Goal: Register for event/course

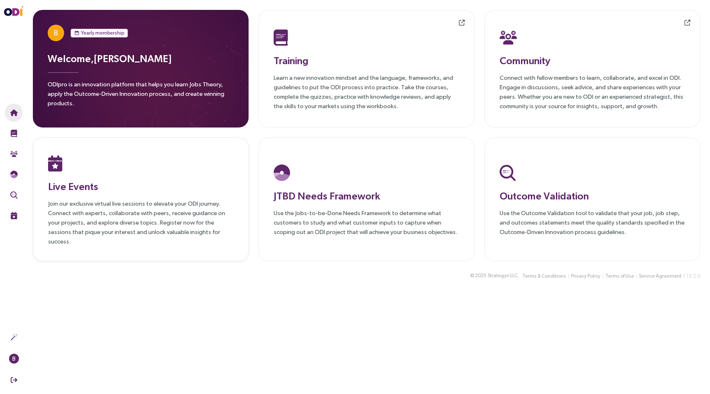
click at [136, 184] on h3 "Live Events" at bounding box center [140, 186] width 185 height 15
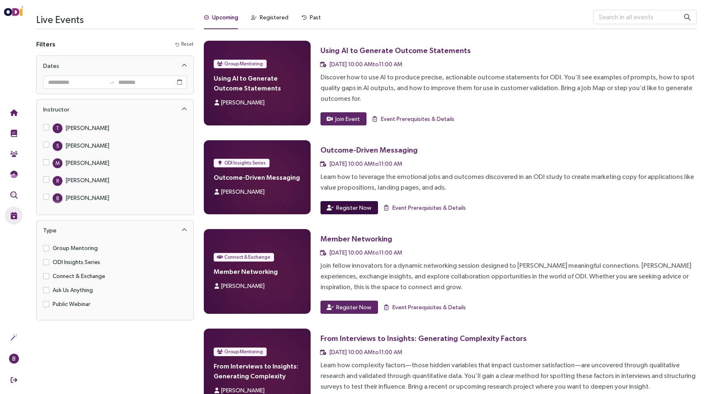
click at [351, 205] on span "Register Now" at bounding box center [353, 207] width 35 height 9
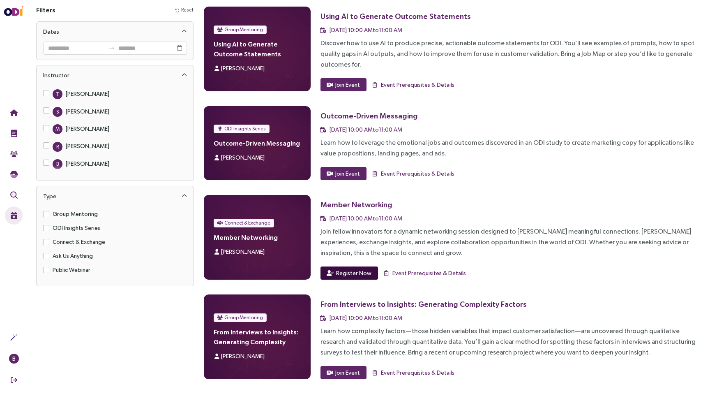
click at [361, 273] on span "Register Now" at bounding box center [353, 272] width 35 height 9
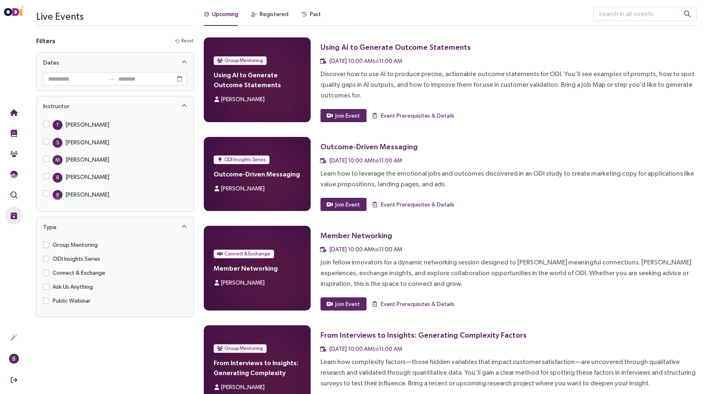
scroll to position [0, 0]
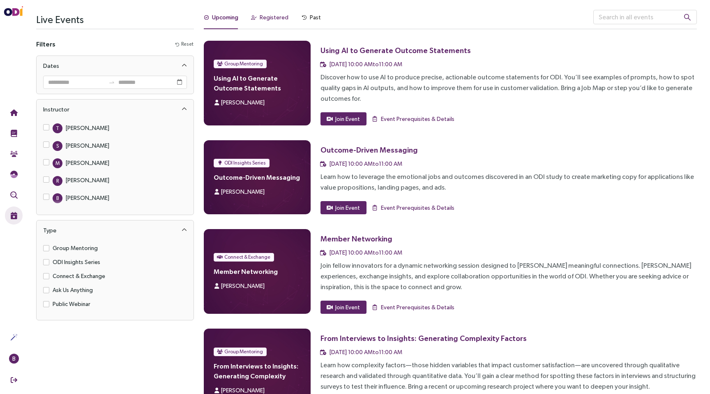
click at [273, 18] on div "Registered" at bounding box center [274, 17] width 29 height 9
click at [310, 17] on div "Past" at bounding box center [315, 17] width 11 height 9
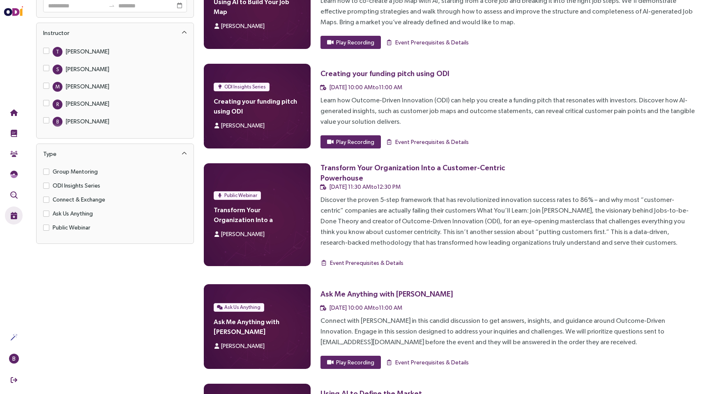
scroll to position [76, 0]
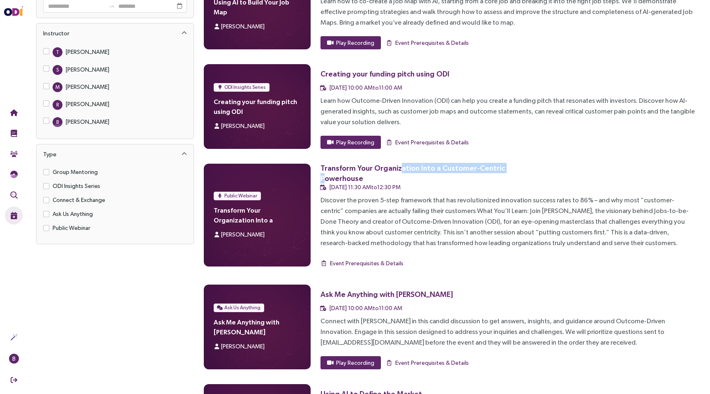
drag, startPoint x: 499, startPoint y: 172, endPoint x: 398, endPoint y: 170, distance: 101.6
click at [399, 170] on div "Transform Your Organization Into a Customer-Centric Powerhouse" at bounding box center [432, 173] width 223 height 21
click at [395, 171] on div "Transform Your Organization Into a Customer-Centric Powerhouse" at bounding box center [432, 173] width 223 height 21
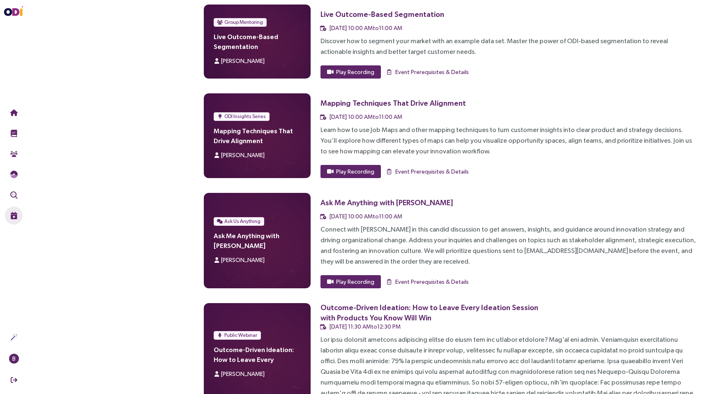
scroll to position [0, 0]
